Goal: Transaction & Acquisition: Obtain resource

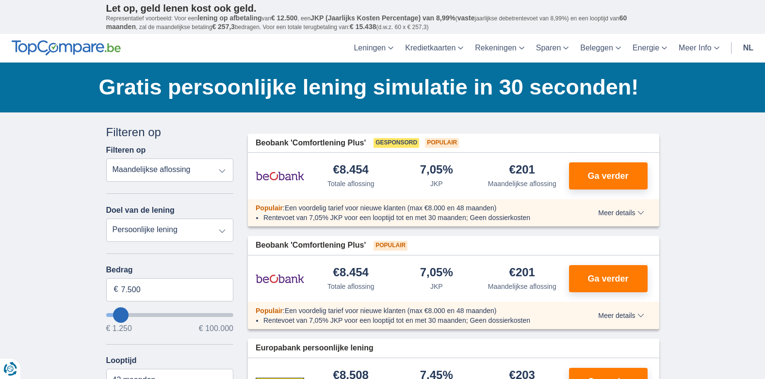
type input "6.250"
type input "6250"
select select "42"
type input "7.250"
type input "7250"
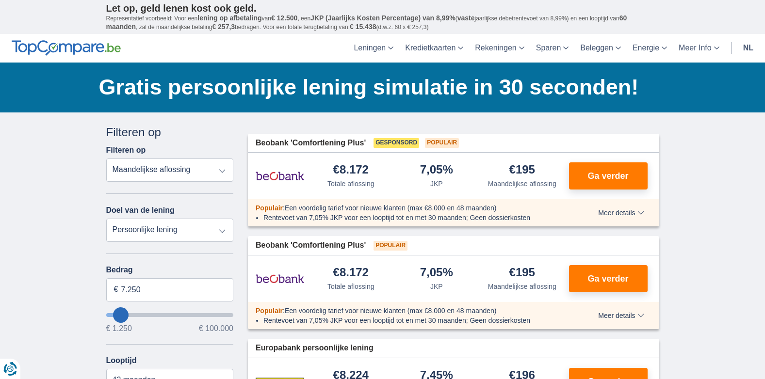
type input "9.250"
type input "9250"
type input "10.250"
type input "11250"
type input "11.250"
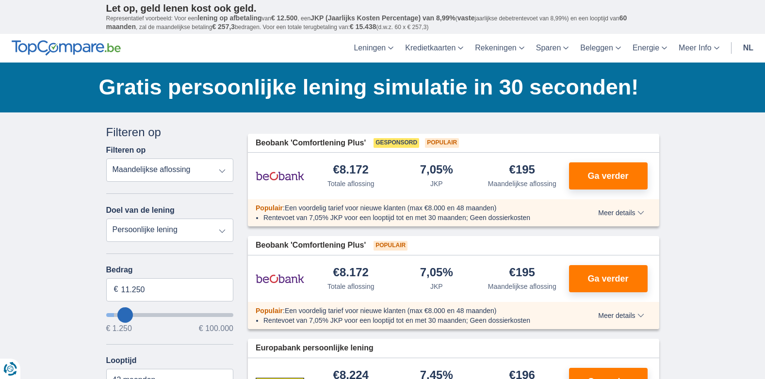
select select "60"
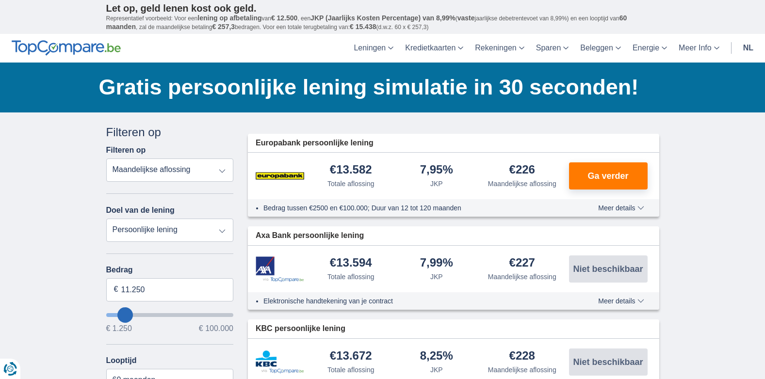
type input "15250"
type input "15.250"
select select "84"
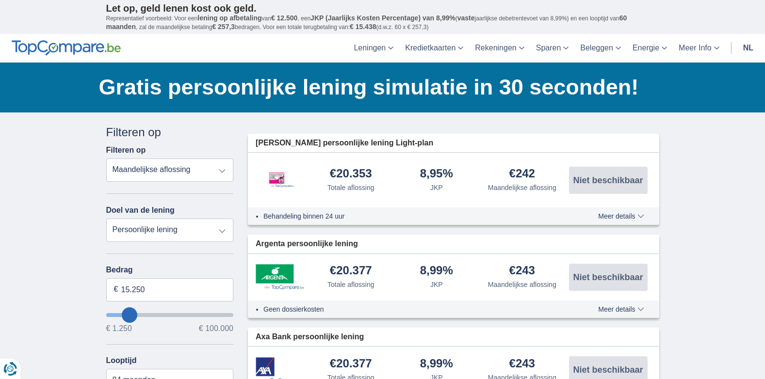
type input "14.250"
type input "14250"
select select "60"
type input "15.250"
type input "15250"
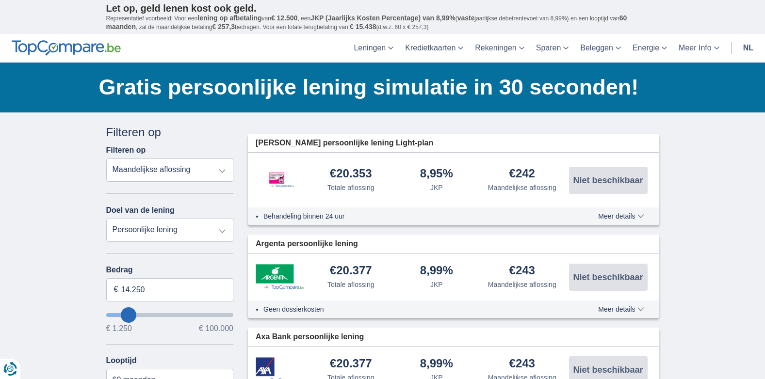
select select "84"
type input "16250"
type input "16.250"
type input "20250"
type input "20.250"
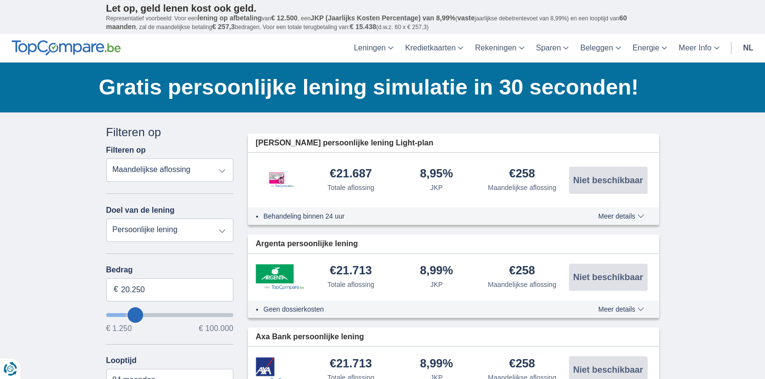
select select "120"
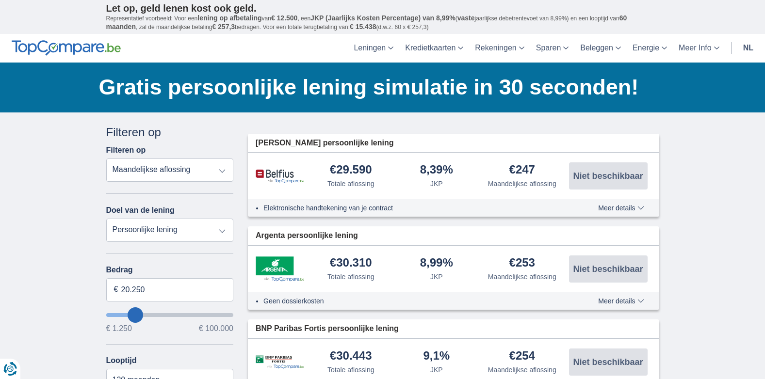
click at [138, 317] on input "wantToBorrow" at bounding box center [170, 315] width 128 height 4
click at [145, 288] on input "20.250" at bounding box center [170, 289] width 128 height 23
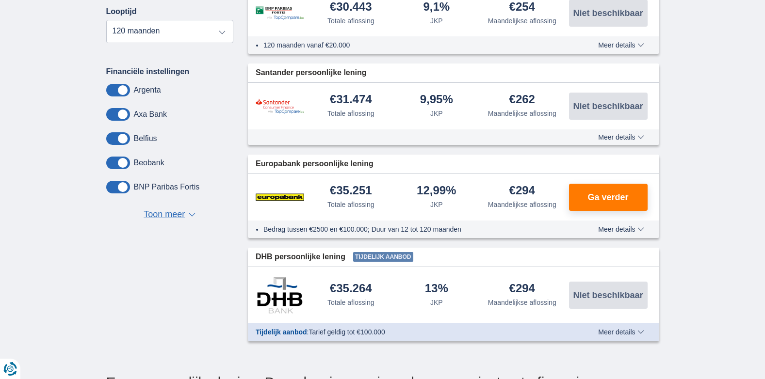
scroll to position [388, 0]
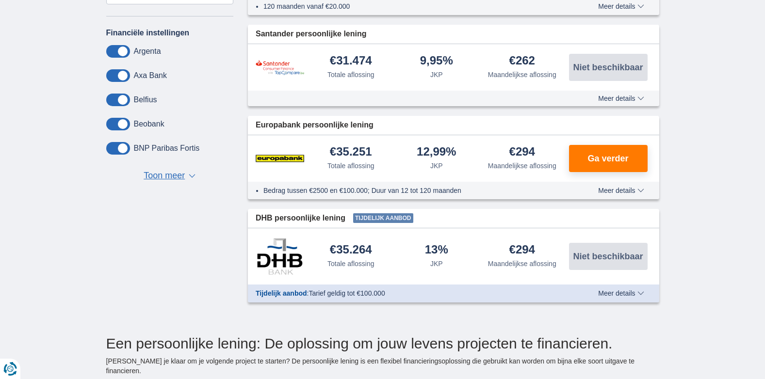
type input "20.000"
type input "20250"
select select "84"
click at [193, 177] on span "▼" at bounding box center [192, 176] width 7 height 4
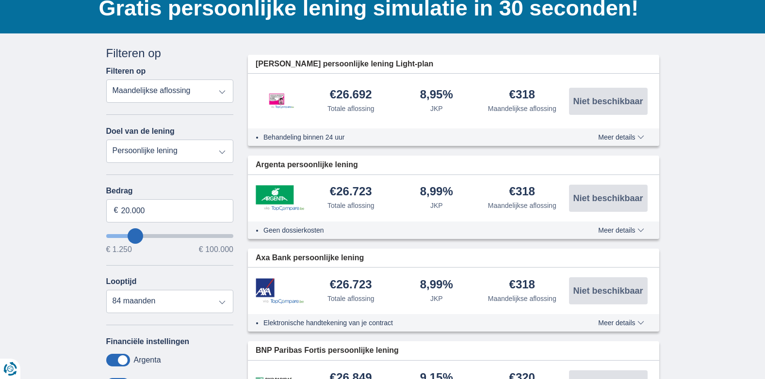
scroll to position [97, 0]
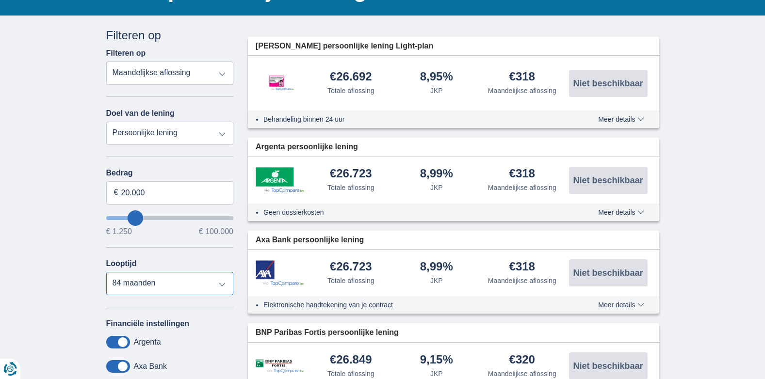
click at [222, 287] on select "12 maanden 18 maanden 24 maanden 30 maanden 36 maanden 42 maanden 48 maanden 60…" at bounding box center [170, 283] width 128 height 23
click at [106, 272] on select "12 maanden 18 maanden 24 maanden 30 maanden 36 maanden 42 maanden 48 maanden 60…" at bounding box center [170, 283] width 128 height 23
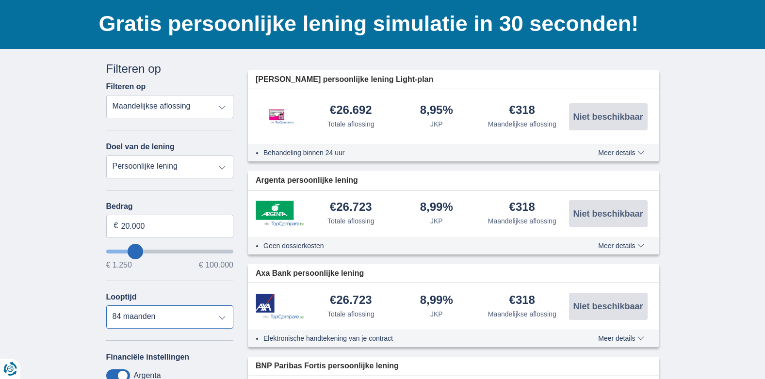
scroll to position [0, 0]
